Goal: Task Accomplishment & Management: Use online tool/utility

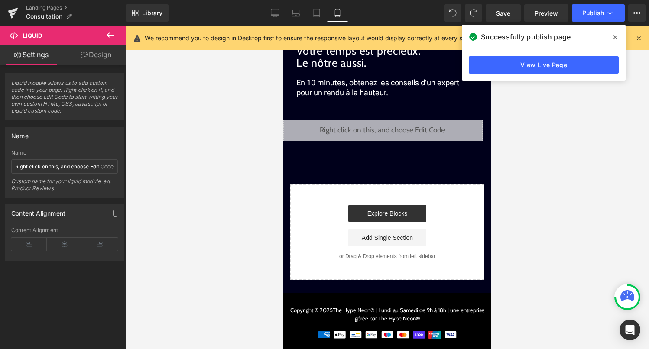
scroll to position [3937, 0]
click at [396, 128] on div "Liquid" at bounding box center [382, 131] width 199 height 22
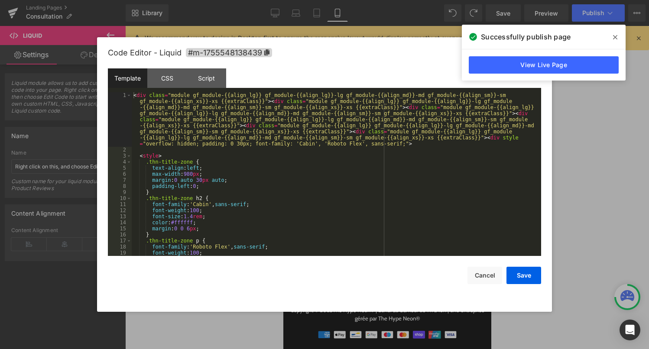
click at [353, 224] on div "< div class = "module gf_module-{{align_lg}} gf_module-{{align_lg}}-lg gf_modul…" at bounding box center [335, 204] width 406 height 224
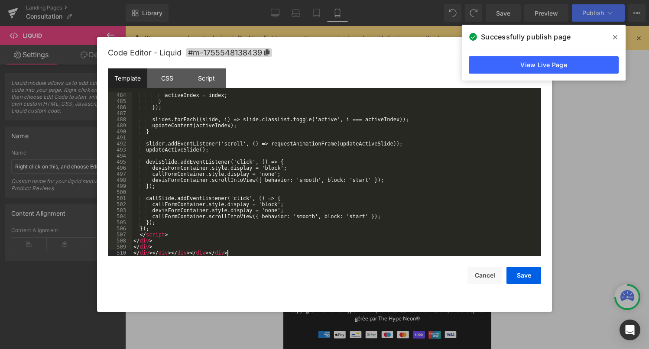
scroll to position [3076, 0]
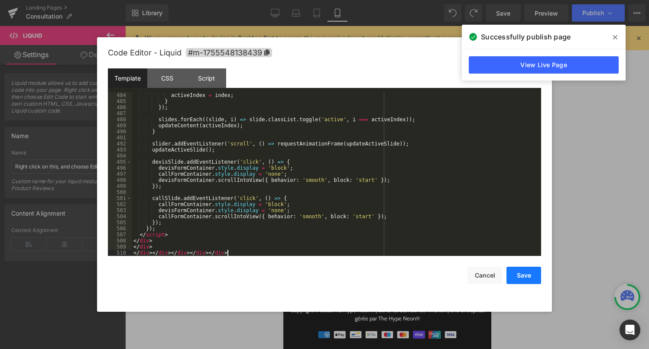
click at [521, 276] on button "Save" at bounding box center [524, 275] width 35 height 17
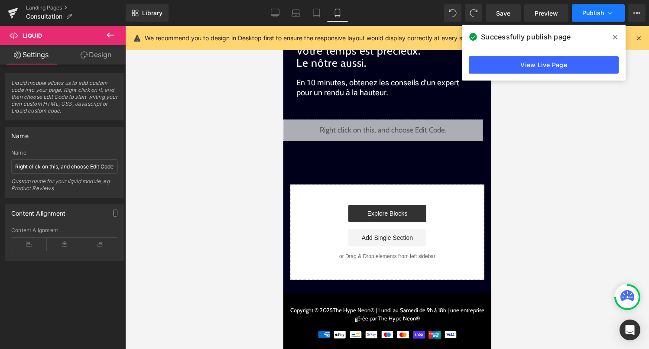
click at [609, 18] on button "Publish" at bounding box center [598, 12] width 53 height 17
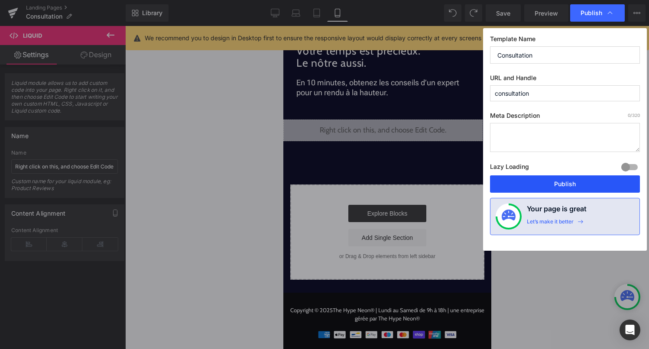
click at [573, 182] on button "Publish" at bounding box center [565, 183] width 150 height 17
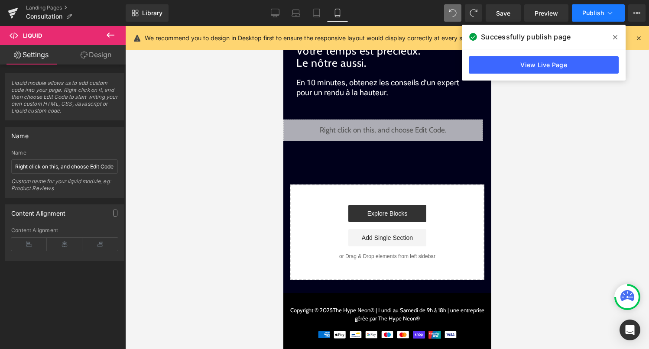
click at [586, 18] on button "Publish" at bounding box center [598, 12] width 53 height 17
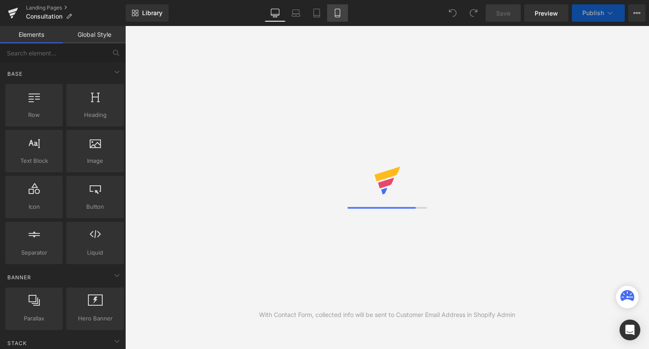
click at [341, 17] on link "Mobile" at bounding box center [337, 12] width 21 height 17
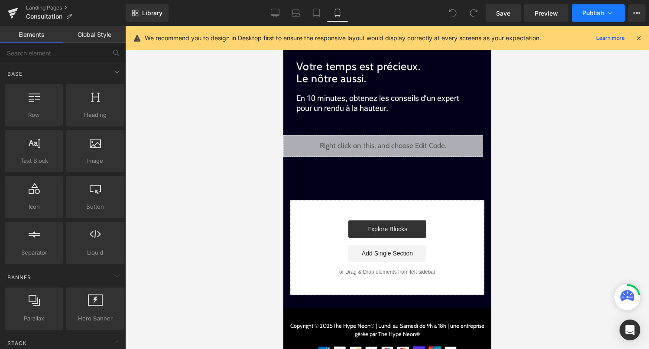
click at [601, 8] on button "Publish" at bounding box center [598, 12] width 53 height 17
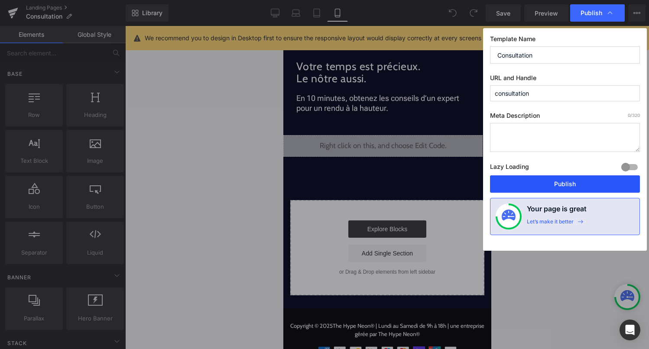
click at [562, 185] on button "Publish" at bounding box center [565, 183] width 150 height 17
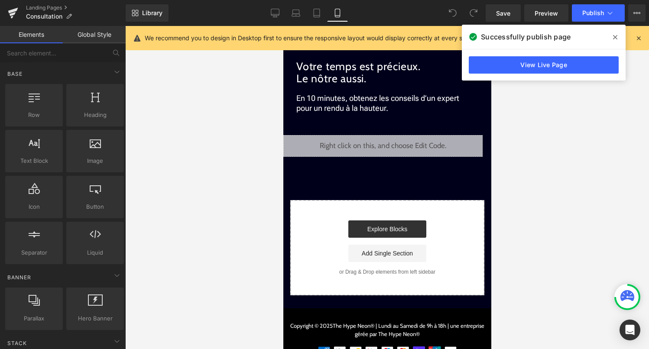
click at [455, 10] on icon at bounding box center [452, 13] width 7 height 7
click at [396, 146] on div "Liquid" at bounding box center [382, 146] width 199 height 22
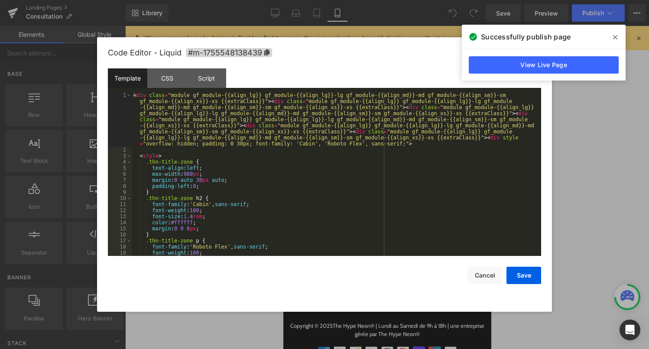
click at [356, 195] on div "< div class = "module gf_module-{{align_lg}} gf_module-{{align_lg}}-lg gf_modul…" at bounding box center [335, 204] width 406 height 224
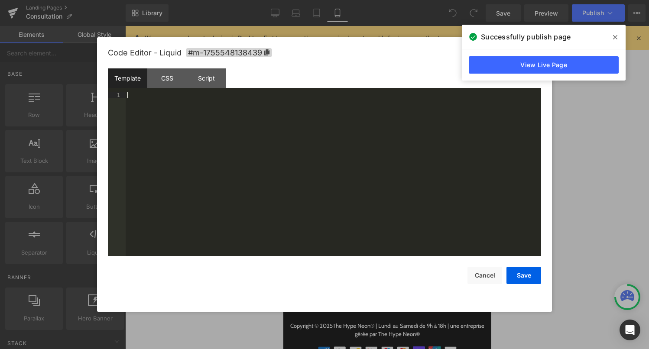
scroll to position [3919, 0]
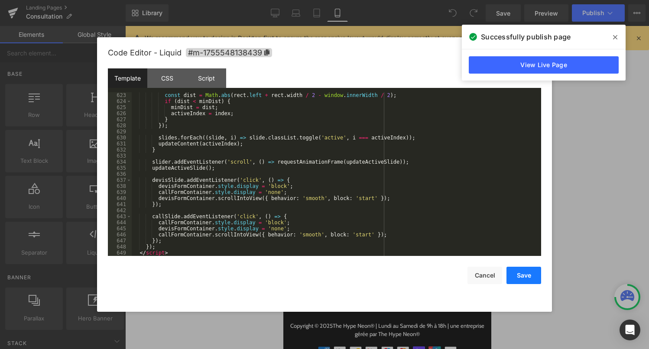
click at [531, 277] on button "Save" at bounding box center [524, 275] width 35 height 17
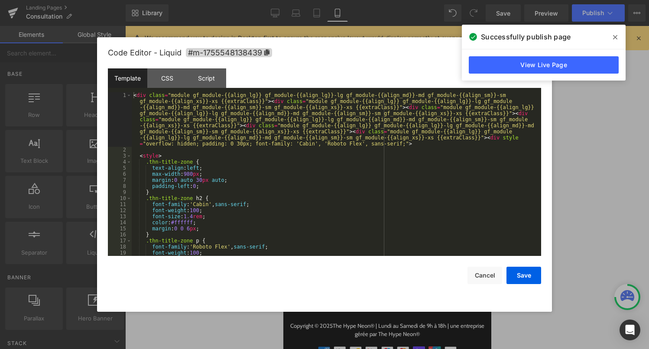
click at [393, 146] on div "Liquid" at bounding box center [382, 146] width 199 height 22
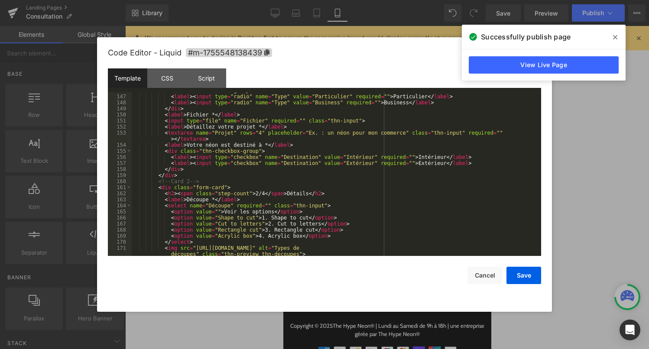
scroll to position [1000, 0]
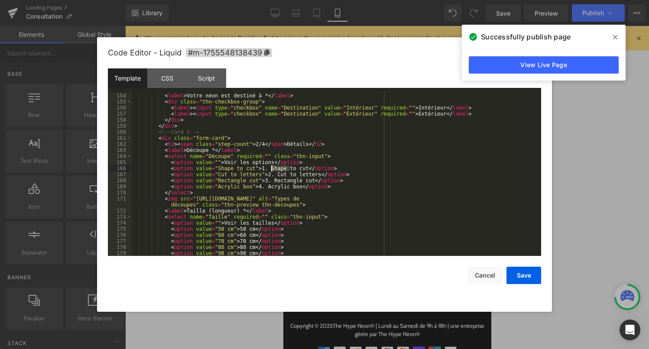
drag, startPoint x: 290, startPoint y: 171, endPoint x: 271, endPoint y: 171, distance: 19.1
click at [270, 171] on div "< textarea name = "Projet" rows = "4" placeholder = "Ex. : un néon pour mon com…" at bounding box center [335, 172] width 406 height 182
click at [296, 169] on div "< textarea name = "Projet" rows = "4" placeholder = "Ex. : un néon pour mon com…" at bounding box center [335, 172] width 406 height 182
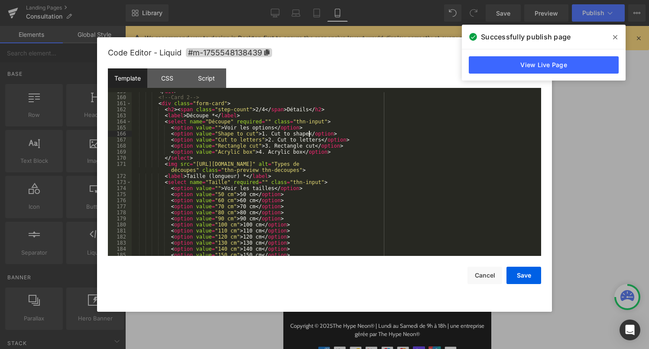
scroll to position [1035, 0]
click at [341, 218] on div "</ div > <!-- Card 2 --> < div class = "form-card" > < h2 > < span class = "ste…" at bounding box center [335, 176] width 406 height 176
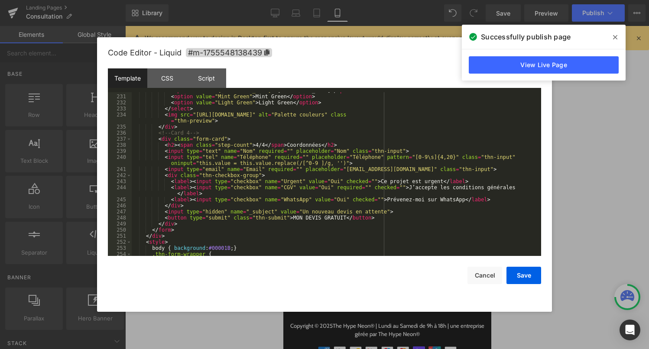
scroll to position [1471, 0]
drag, startPoint x: 439, startPoint y: 117, endPoint x: 195, endPoint y: 118, distance: 243.5
click at [195, 118] on div "< option value = "[GEOGRAPHIC_DATA]" > [GEOGRAPHIC_DATA] </ option > < option v…" at bounding box center [335, 177] width 406 height 176
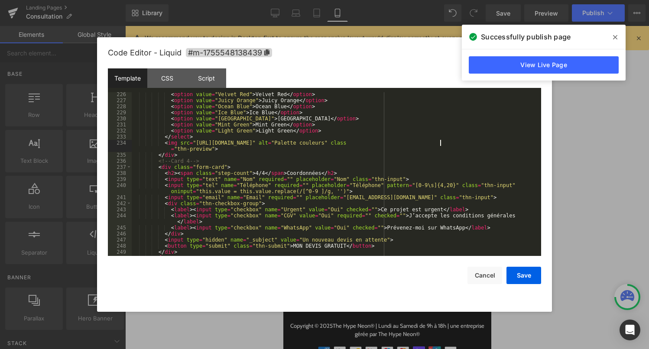
scroll to position [1445, 0]
click at [526, 276] on button "Save" at bounding box center [524, 275] width 35 height 17
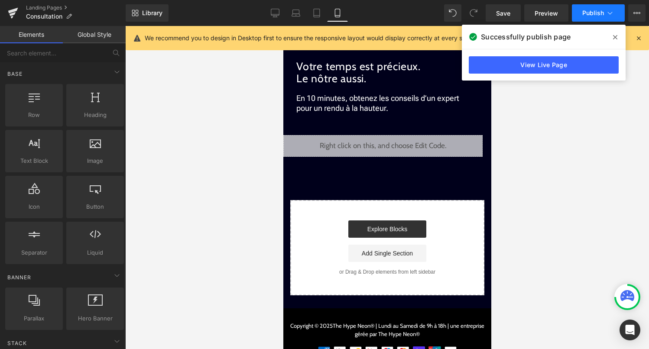
click at [609, 19] on button "Publish" at bounding box center [598, 12] width 53 height 17
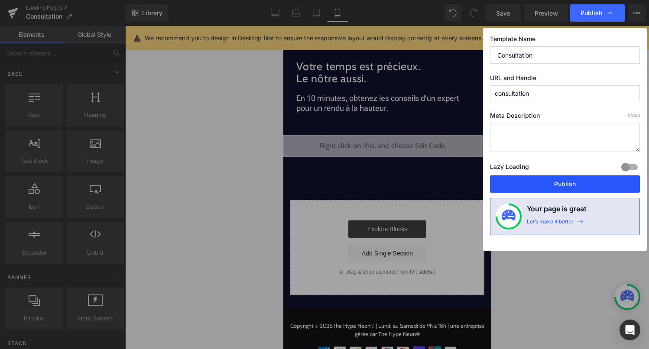
click at [546, 185] on button "Publish" at bounding box center [565, 183] width 150 height 17
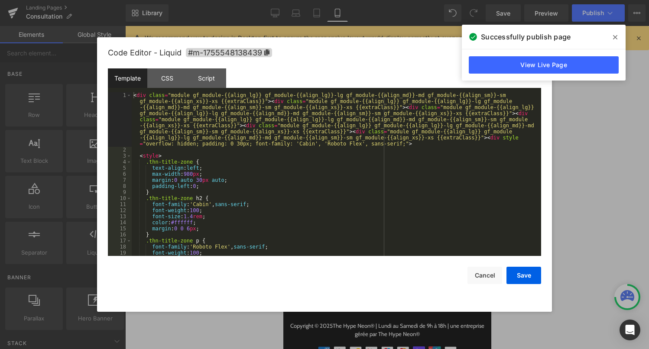
click at [396, 143] on div "Liquid" at bounding box center [382, 146] width 199 height 22
click at [396, 143] on div "< div class = "module gf_module-{{align_lg}} gf_module-{{align_lg}}-lg gf_modul…" at bounding box center [335, 204] width 406 height 224
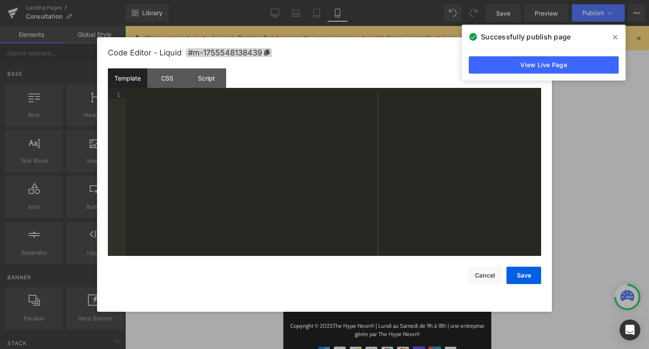
scroll to position [3937, 0]
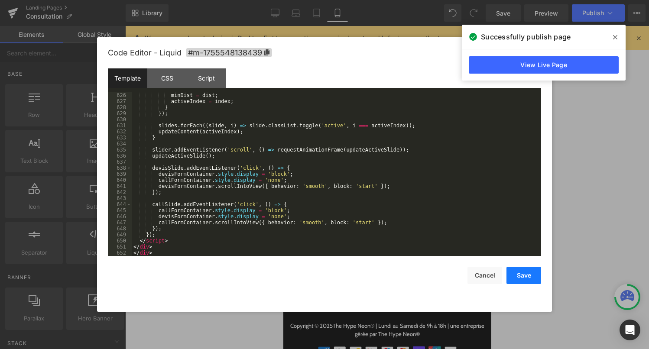
click at [520, 273] on button "Save" at bounding box center [524, 275] width 35 height 17
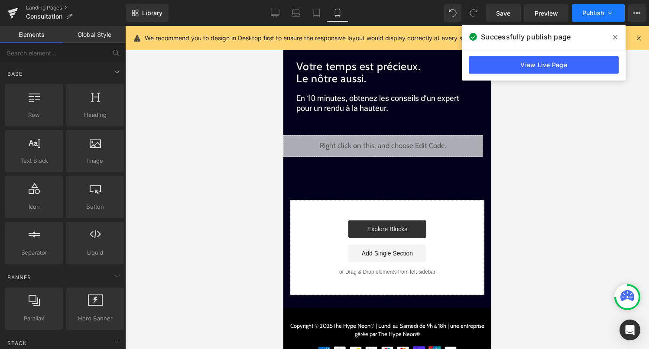
click at [609, 14] on icon at bounding box center [610, 13] width 9 height 9
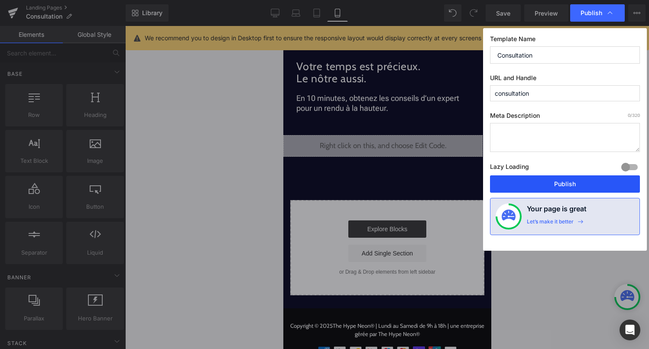
click at [564, 181] on button "Publish" at bounding box center [565, 183] width 150 height 17
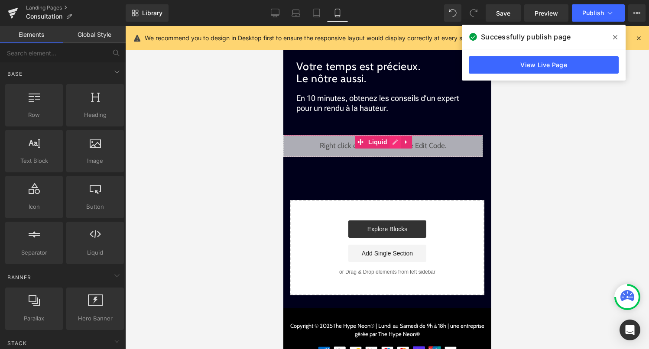
click at [394, 146] on div "Liquid" at bounding box center [382, 146] width 199 height 22
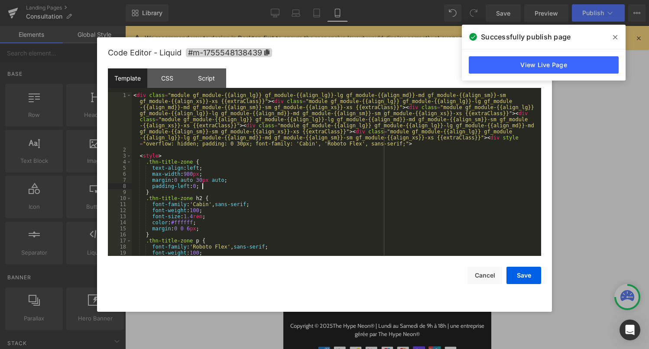
click at [362, 189] on div "< div class = "module gf_module-{{align_lg}} gf_module-{{align_lg}}-lg gf_modul…" at bounding box center [335, 204] width 406 height 224
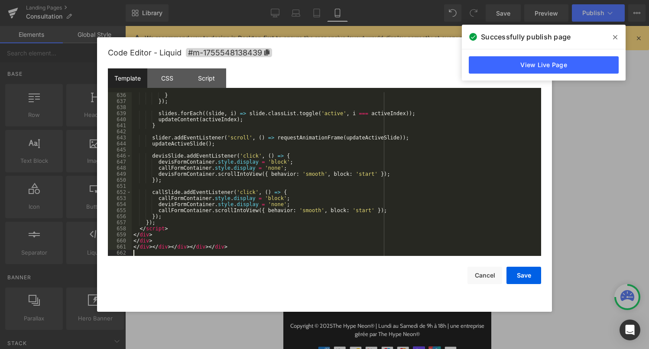
scroll to position [3998, 0]
click at [525, 274] on button "Save" at bounding box center [524, 275] width 35 height 17
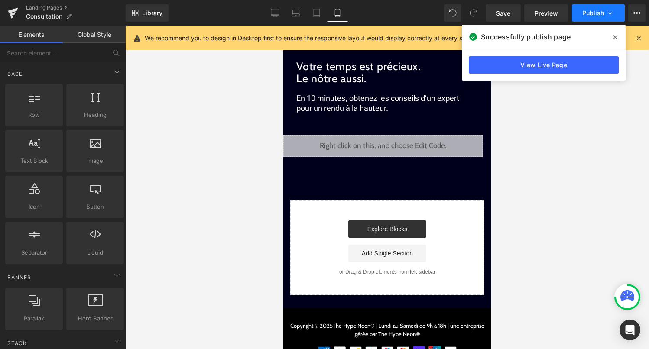
click at [614, 7] on button "Publish" at bounding box center [598, 12] width 53 height 17
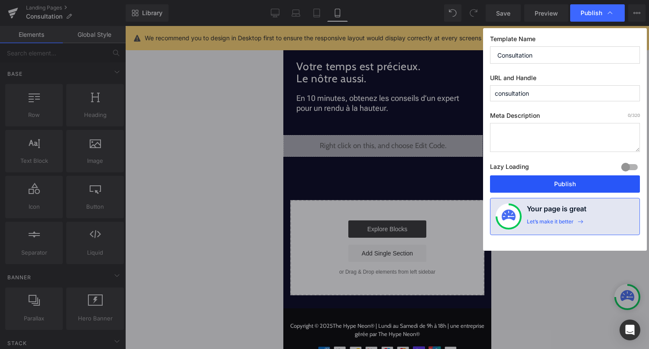
click at [565, 182] on button "Publish" at bounding box center [565, 183] width 150 height 17
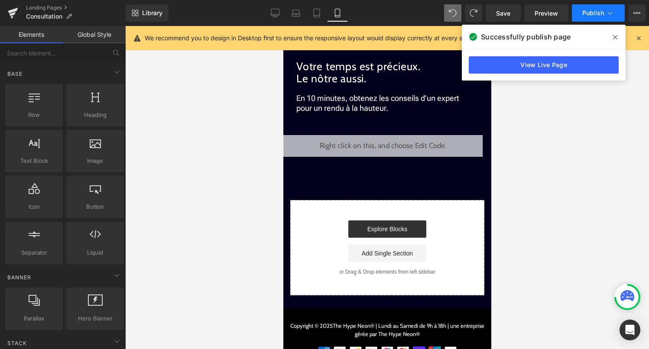
click at [603, 16] on button "Publish" at bounding box center [598, 12] width 53 height 17
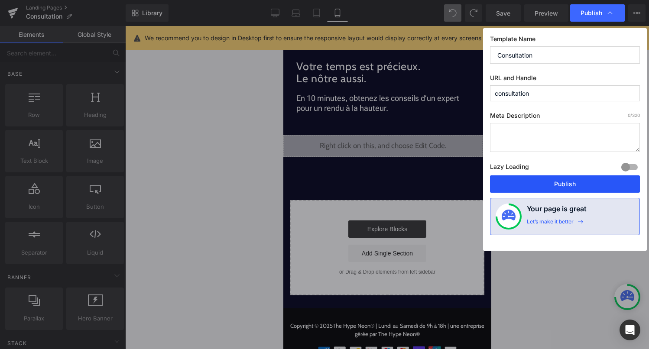
click at [569, 188] on button "Publish" at bounding box center [565, 183] width 150 height 17
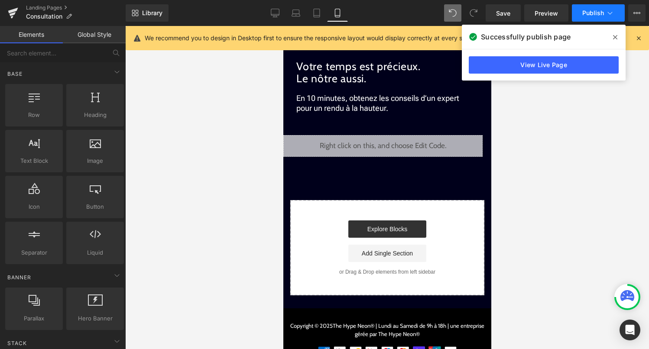
click at [585, 16] on span "Publish" at bounding box center [593, 13] width 22 height 7
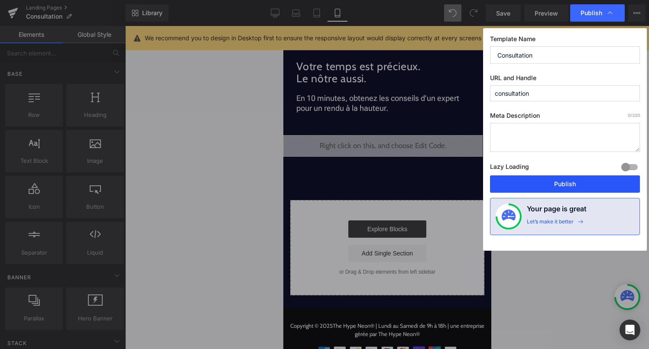
click at [562, 184] on button "Publish" at bounding box center [565, 183] width 150 height 17
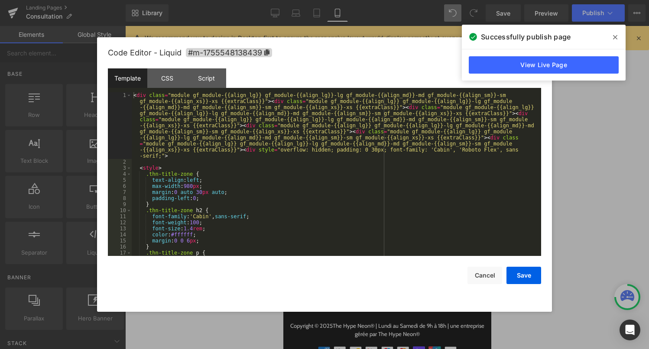
click at [395, 146] on div "Liquid" at bounding box center [382, 146] width 199 height 22
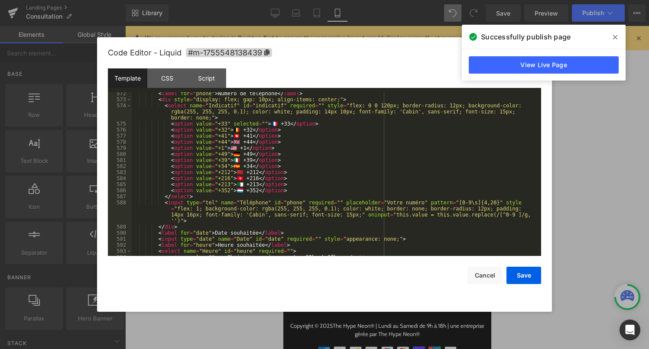
scroll to position [3589, 0]
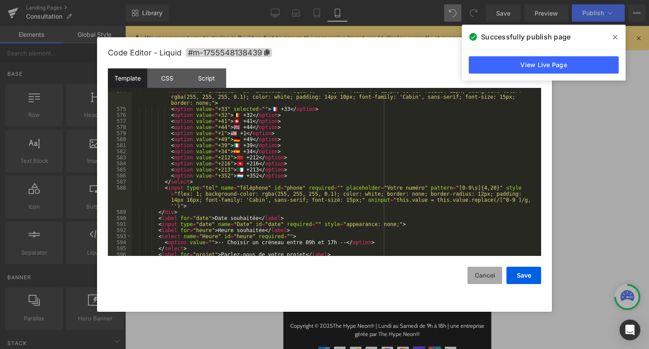
click at [491, 276] on button "Cancel" at bounding box center [485, 275] width 35 height 17
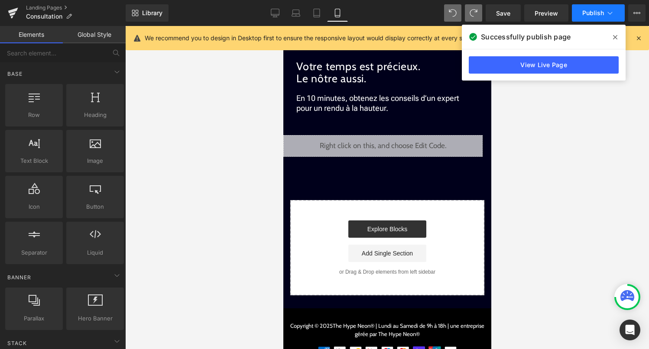
click at [610, 13] on icon at bounding box center [610, 13] width 9 height 9
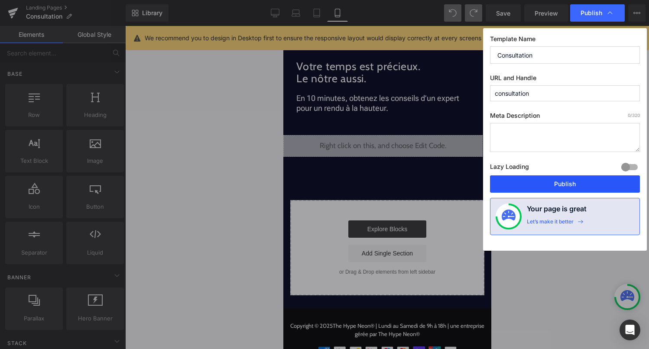
click at [537, 185] on button "Publish" at bounding box center [565, 183] width 150 height 17
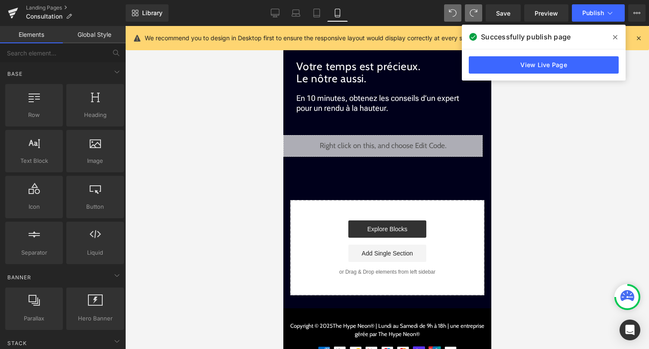
click at [390, 145] on div "Liquid" at bounding box center [382, 146] width 199 height 22
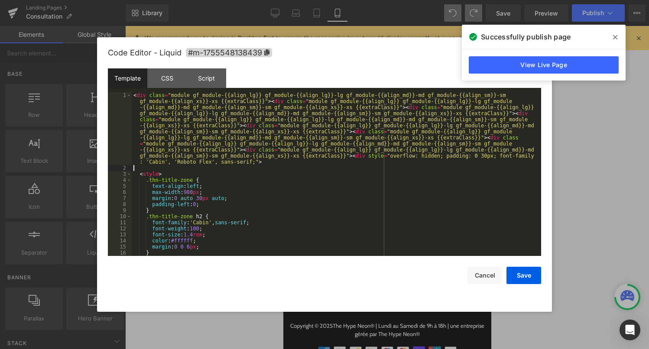
click at [366, 170] on div "< div class = "module gf_module-{{align_lg}} gf_module-{{align_lg}}-lg gf_modul…" at bounding box center [335, 213] width 406 height 243
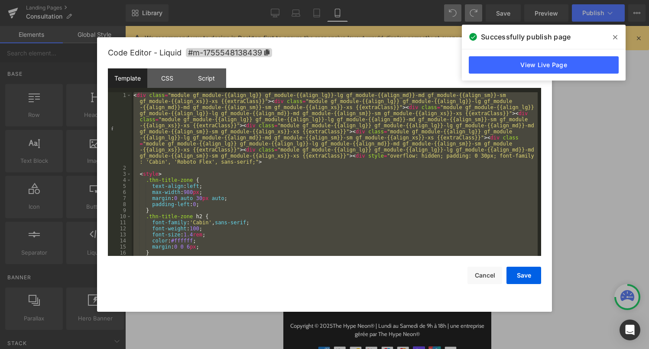
click at [64, 12] on div at bounding box center [324, 174] width 649 height 349
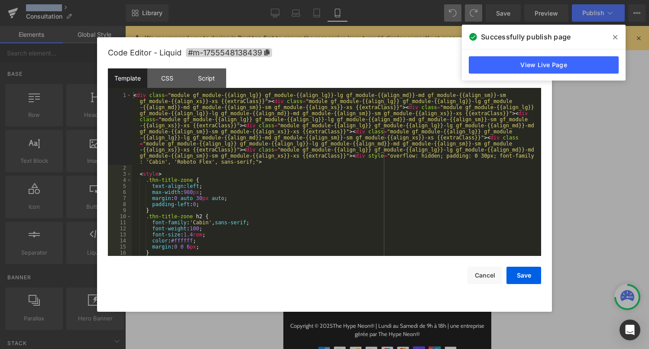
click at [396, 144] on div "Liquid" at bounding box center [382, 146] width 199 height 22
click at [490, 279] on button "Cancel" at bounding box center [485, 275] width 35 height 17
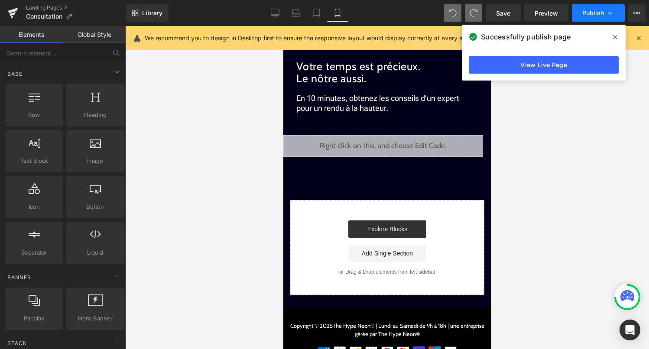
click at [581, 17] on button "Publish" at bounding box center [598, 12] width 53 height 17
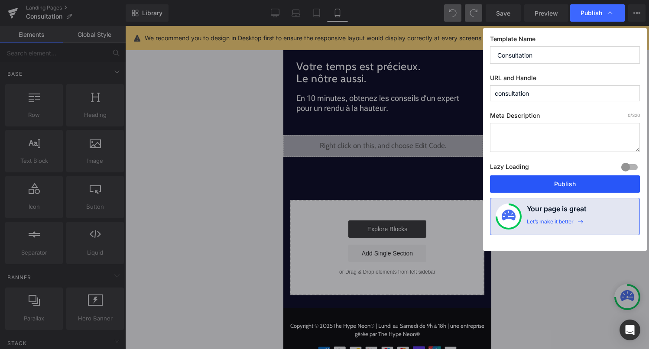
click at [550, 179] on button "Publish" at bounding box center [565, 183] width 150 height 17
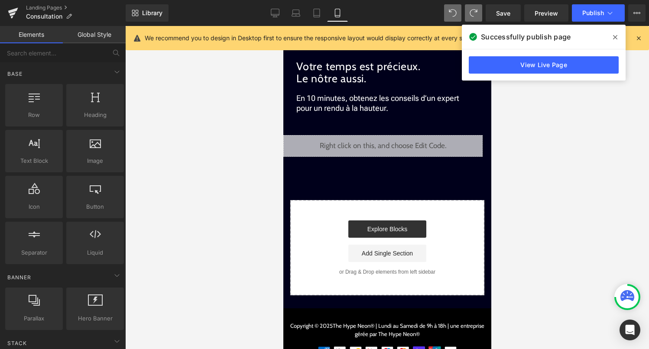
click at [617, 34] on icon at bounding box center [615, 37] width 4 height 7
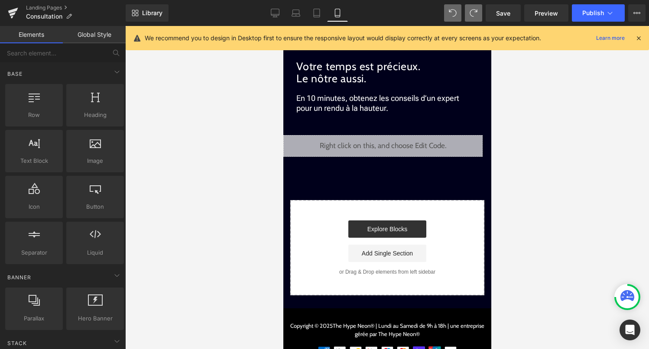
click at [641, 40] on icon at bounding box center [639, 38] width 8 height 8
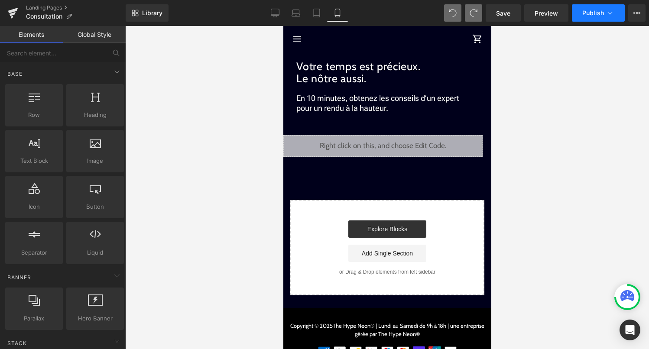
click at [601, 15] on span "Publish" at bounding box center [593, 13] width 22 height 7
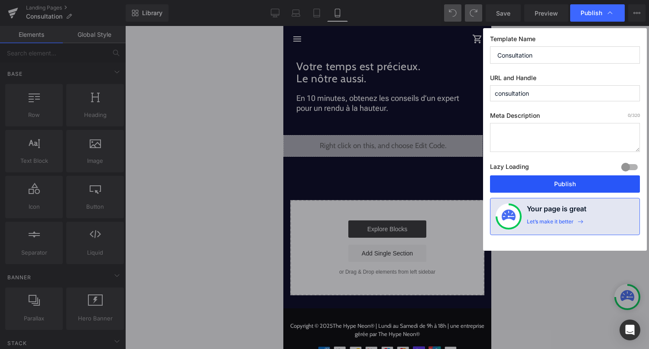
click at [617, 191] on button "Publish" at bounding box center [565, 183] width 150 height 17
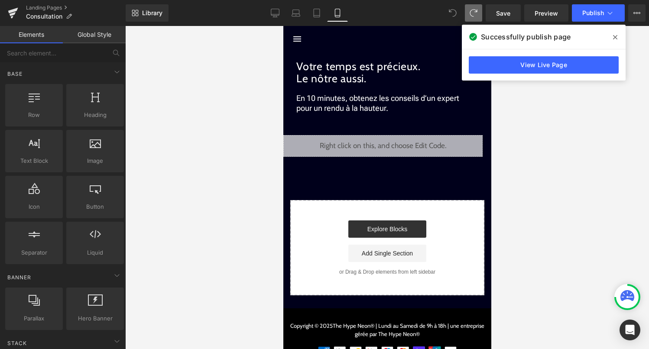
click at [453, 13] on icon at bounding box center [453, 13] width 8 height 8
click at [594, 14] on span "Publish" at bounding box center [593, 13] width 22 height 7
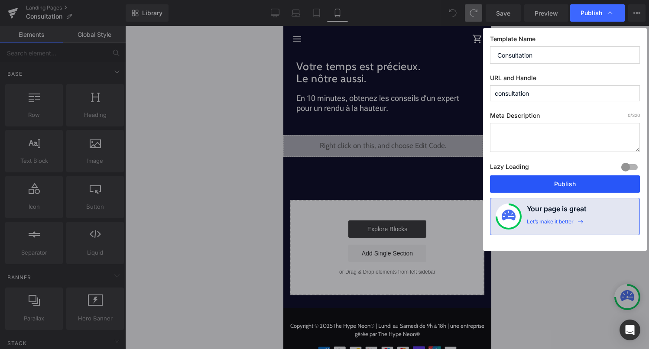
click at [588, 180] on button "Publish" at bounding box center [565, 183] width 150 height 17
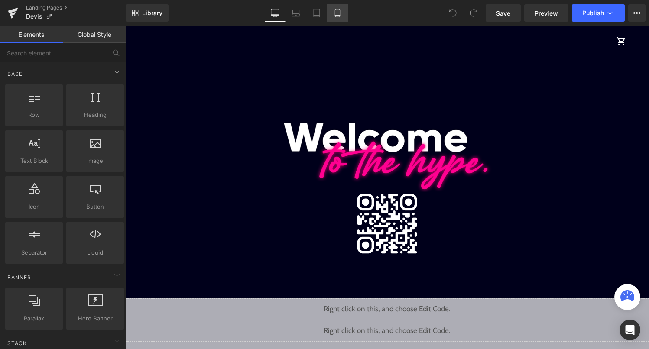
click at [337, 16] on icon at bounding box center [337, 13] width 9 height 9
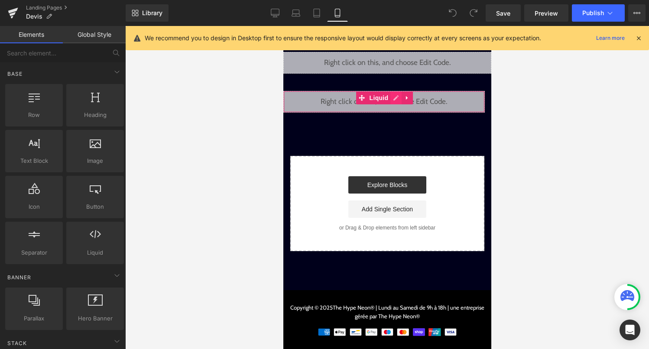
click at [393, 101] on div "Liquid" at bounding box center [383, 102] width 201 height 22
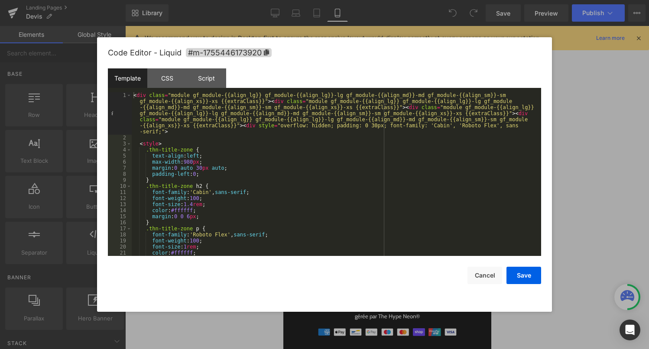
click at [363, 164] on div "< div class = "module gf_module-{{align_lg}} gf_module-{{align_lg}}-lg gf_modul…" at bounding box center [335, 198] width 406 height 212
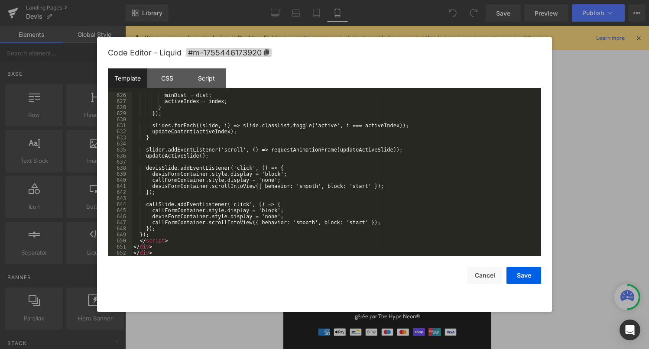
scroll to position [3955, 0]
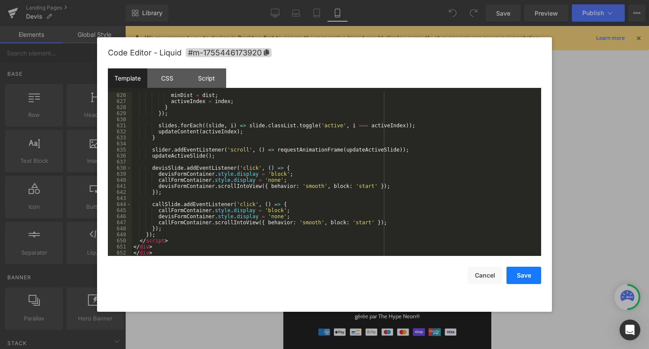
click at [528, 278] on button "Save" at bounding box center [524, 275] width 35 height 17
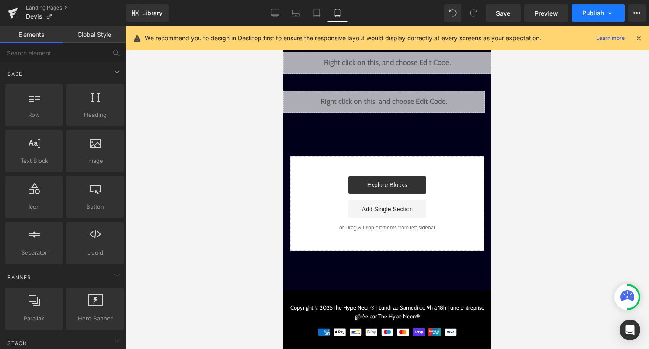
click at [597, 17] on button "Publish" at bounding box center [598, 12] width 53 height 17
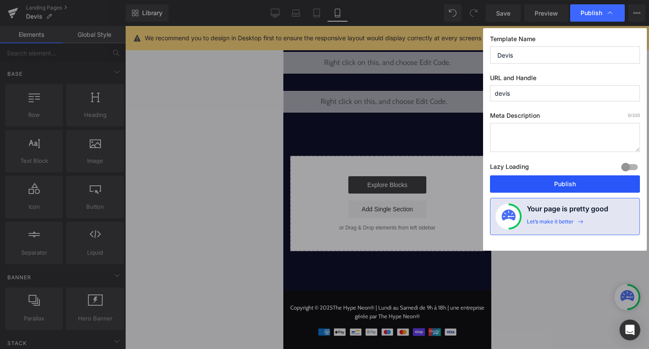
click at [560, 182] on button "Publish" at bounding box center [565, 183] width 150 height 17
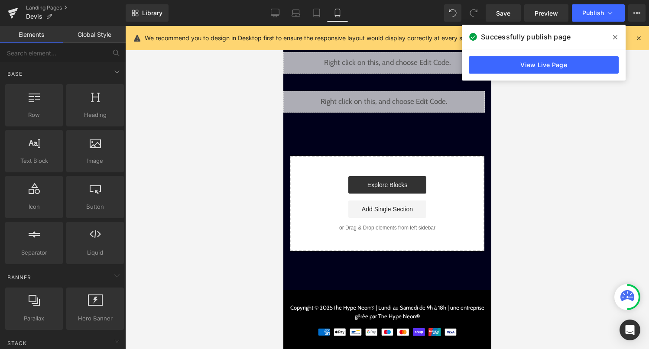
click at [614, 36] on icon at bounding box center [615, 37] width 4 height 7
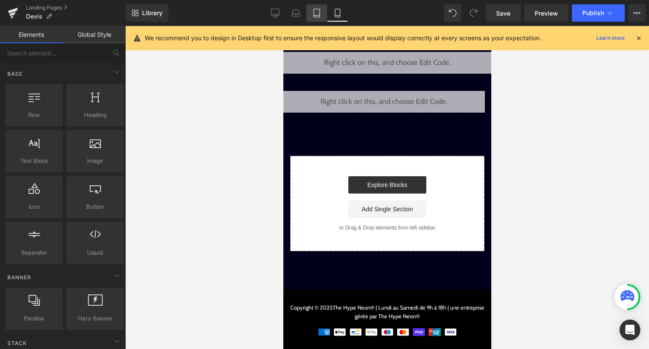
click at [320, 19] on link "Tablet" at bounding box center [316, 12] width 21 height 17
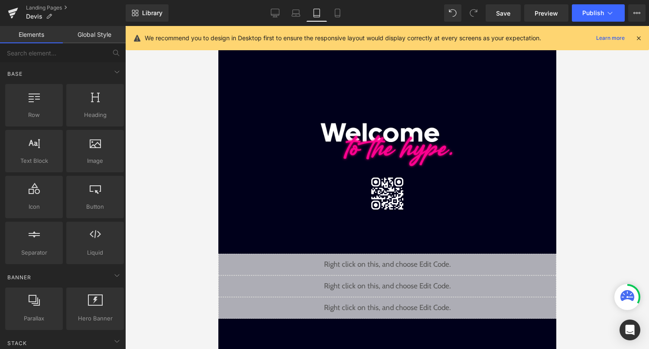
scroll to position [30, 0]
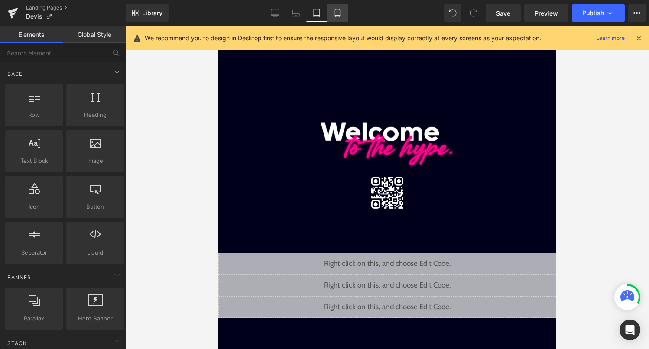
click at [338, 16] on icon at bounding box center [337, 13] width 9 height 9
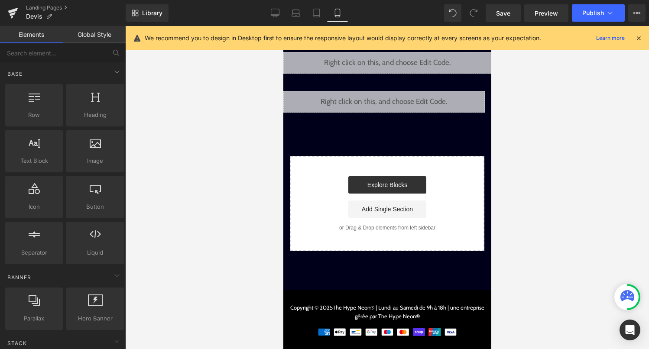
click at [638, 40] on icon at bounding box center [639, 38] width 8 height 8
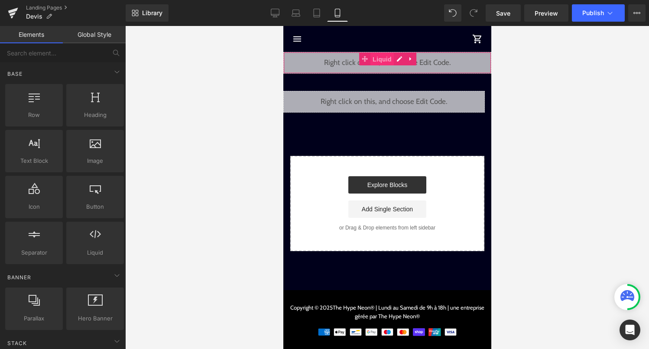
click at [387, 60] on span "Liquid" at bounding box center [381, 59] width 23 height 13
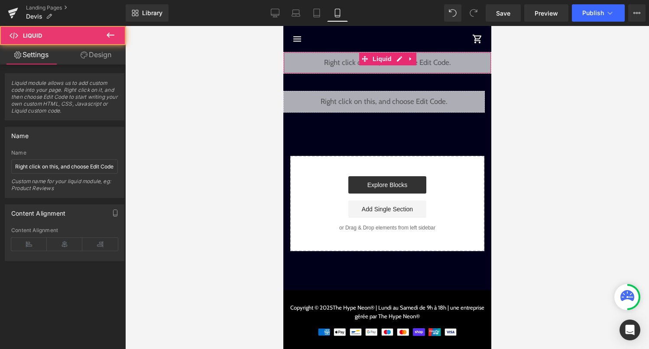
click at [106, 54] on link "Design" at bounding box center [96, 54] width 63 height 19
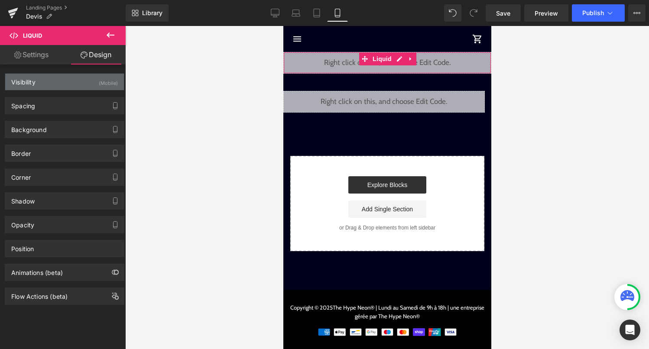
click at [95, 79] on div "Visibility (Mobile)" at bounding box center [64, 82] width 119 height 16
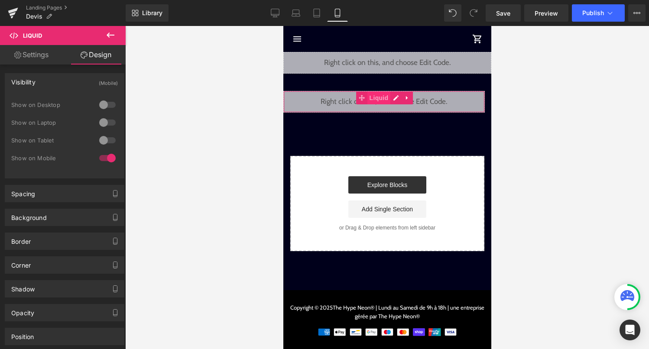
click at [383, 101] on span "Liquid" at bounding box center [378, 97] width 23 height 13
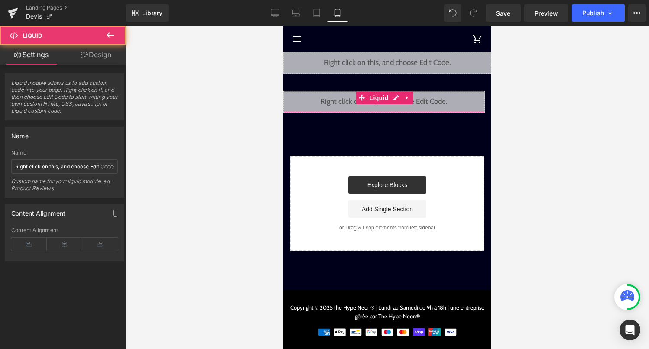
click at [102, 63] on link "Design" at bounding box center [96, 54] width 63 height 19
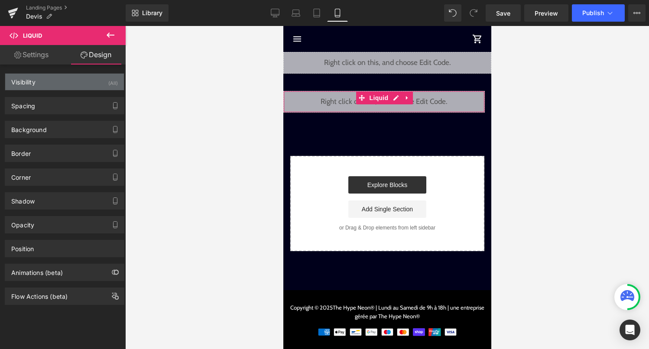
click at [111, 85] on div "(All)" at bounding box center [113, 81] width 10 height 14
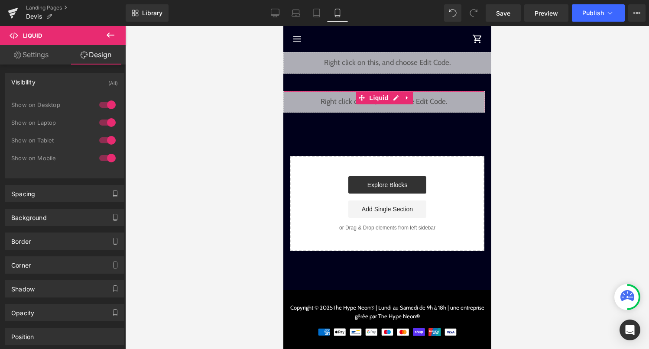
click at [105, 104] on div at bounding box center [107, 105] width 21 height 14
click at [107, 124] on div at bounding box center [107, 123] width 21 height 14
click at [108, 144] on div at bounding box center [107, 140] width 21 height 14
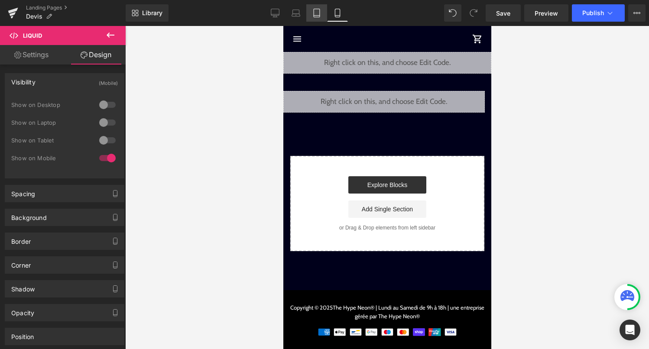
click at [315, 19] on link "Tablet" at bounding box center [316, 12] width 21 height 17
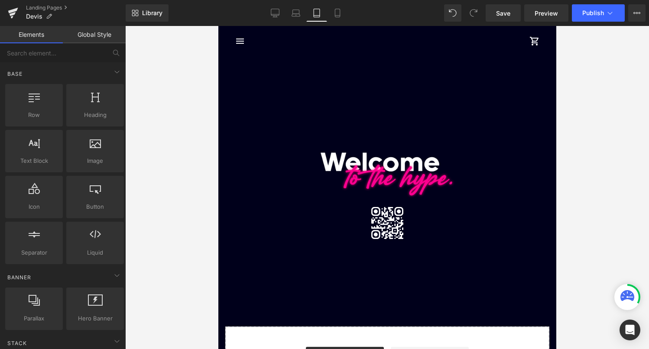
drag, startPoint x: 339, startPoint y: 24, endPoint x: 121, endPoint y: 0, distance: 219.3
click at [339, 24] on div "Library Tablet Desktop Laptop Tablet Mobile Save Preview Publish Scheduled View…" at bounding box center [387, 13] width 523 height 26
click at [339, 20] on link "Mobile" at bounding box center [337, 12] width 21 height 17
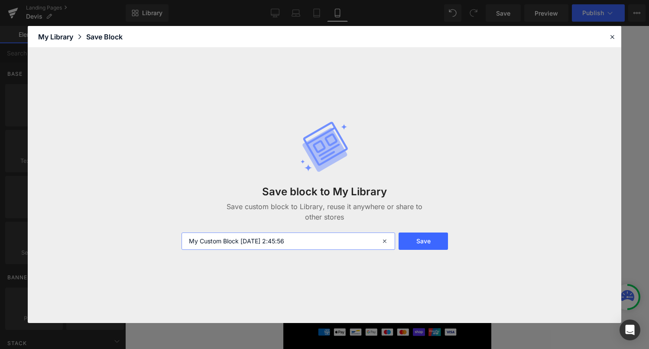
drag, startPoint x: 304, startPoint y: 242, endPoint x: 194, endPoint y: 235, distance: 110.3
click at [194, 235] on input "My Custom Block 2025-08-19 2:45:56" at bounding box center [289, 241] width 214 height 17
click at [294, 244] on input "Carroussel devis + Call fonctionne à. 100%" at bounding box center [289, 241] width 214 height 17
type input "Carroussel devis + Call fonctionne à 100%"
click at [423, 244] on button "Save" at bounding box center [423, 241] width 49 height 17
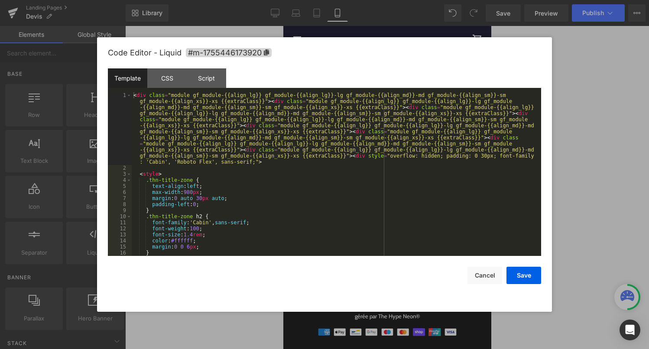
click at [397, 97] on div "Liquid" at bounding box center [383, 102] width 201 height 22
click at [361, 159] on div "< div class = "module gf_module-{{align_lg}} gf_module-{{align_lg}}-lg gf_modul…" at bounding box center [335, 213] width 406 height 243
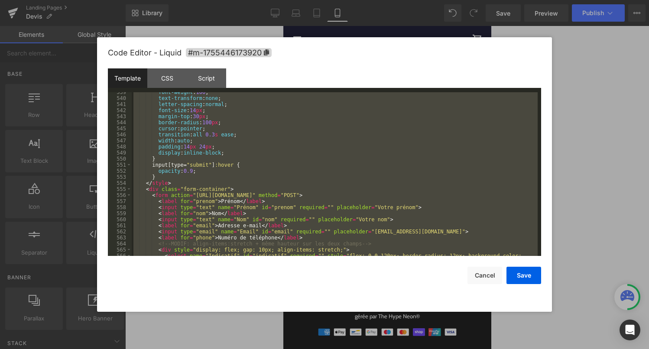
scroll to position [3382, 0]
click at [600, 191] on div at bounding box center [324, 174] width 649 height 349
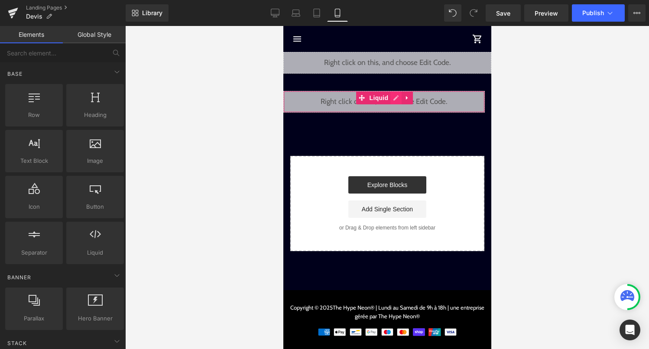
click at [396, 97] on div "Liquid" at bounding box center [383, 102] width 201 height 22
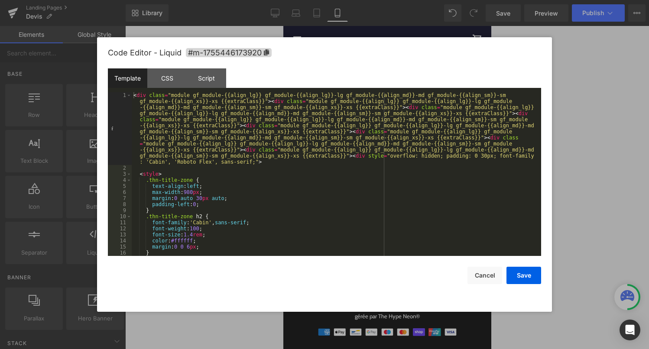
click at [591, 179] on div at bounding box center [324, 174] width 649 height 349
click at [394, 101] on link at bounding box center [395, 97] width 11 height 13
click at [374, 163] on div "< div class = "module gf_module-{{align_lg}} gf_module-{{align_lg}}-lg gf_modul…" at bounding box center [335, 213] width 406 height 243
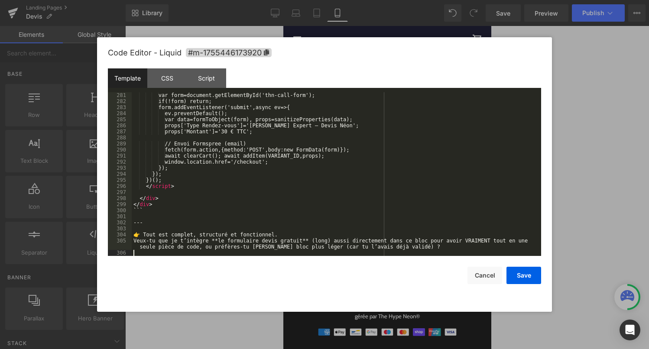
scroll to position [1705, 0]
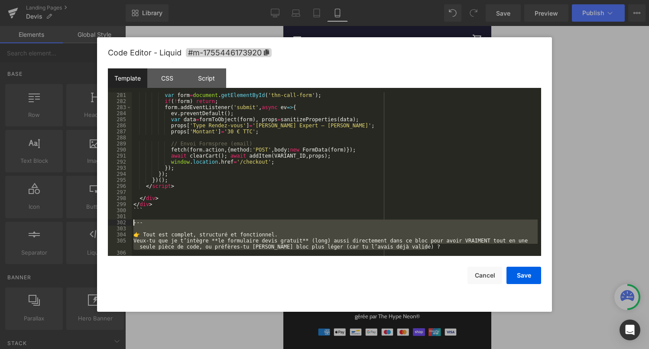
drag, startPoint x: 428, startPoint y: 246, endPoint x: 131, endPoint y: 221, distance: 298.3
click at [131, 221] on pre "281 282 283 284 285 286 287 288 289 290 291 292 293 294 295 296 297 298 299 300…" at bounding box center [324, 174] width 433 height 164
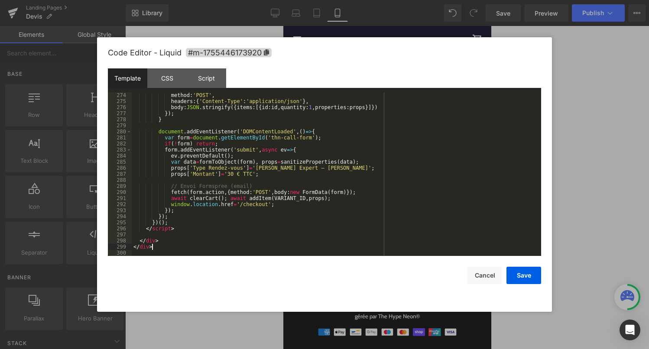
scroll to position [1662, 0]
click at [518, 280] on button "Save" at bounding box center [524, 275] width 35 height 17
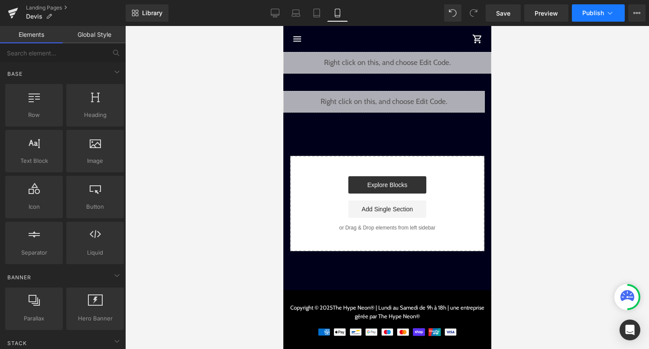
click at [598, 18] on button "Publish" at bounding box center [598, 12] width 53 height 17
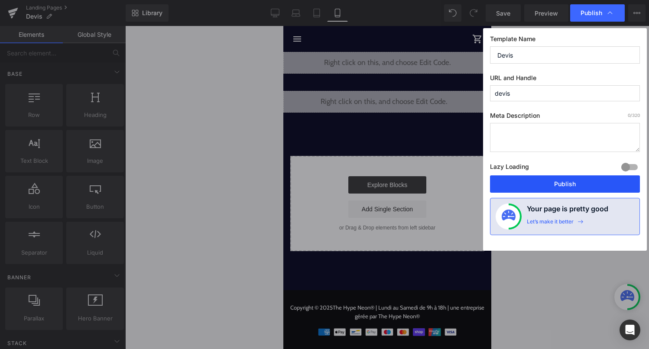
click at [567, 182] on button "Publish" at bounding box center [565, 183] width 150 height 17
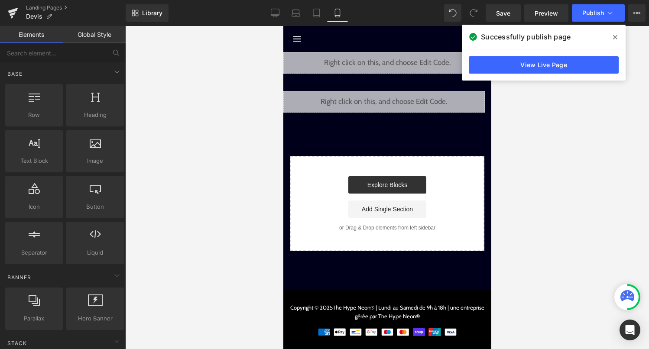
click at [374, 81] on div "Liquid Image Image Liquid Select your layout" at bounding box center [387, 151] width 208 height 199
click at [589, 8] on button "Publish" at bounding box center [598, 12] width 53 height 17
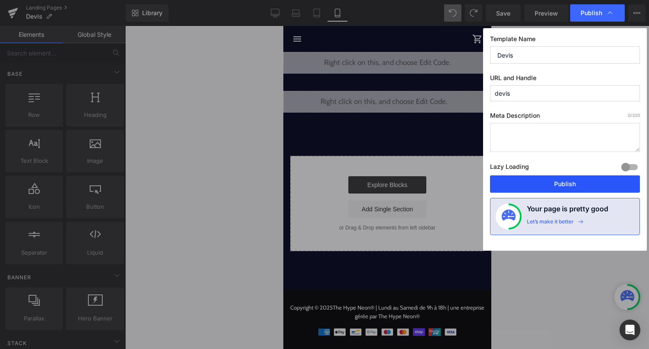
click at [582, 186] on button "Publish" at bounding box center [565, 183] width 150 height 17
